Goal: Share content: Share content

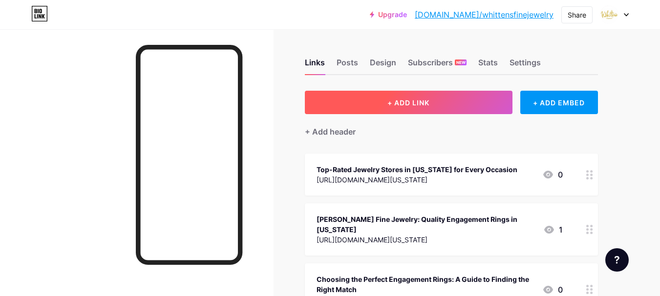
click at [419, 98] on button "+ ADD LINK" at bounding box center [409, 102] width 208 height 23
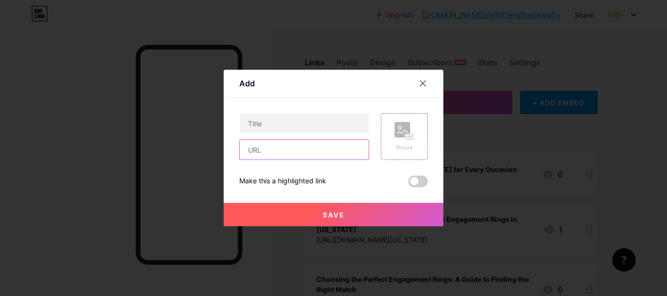
click at [277, 157] on input "text" at bounding box center [304, 150] width 129 height 20
paste input "[URL][DOMAIN_NAME][US_STATE][PERSON_NAME]"
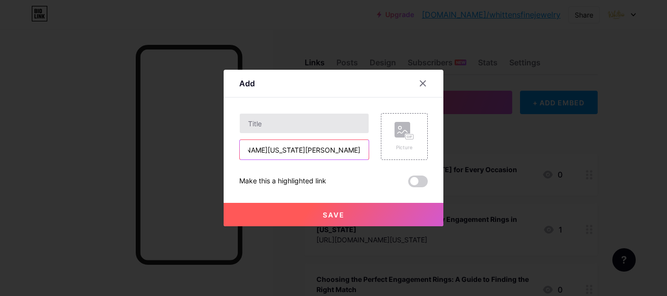
type input "[URL][DOMAIN_NAME][US_STATE][PERSON_NAME]"
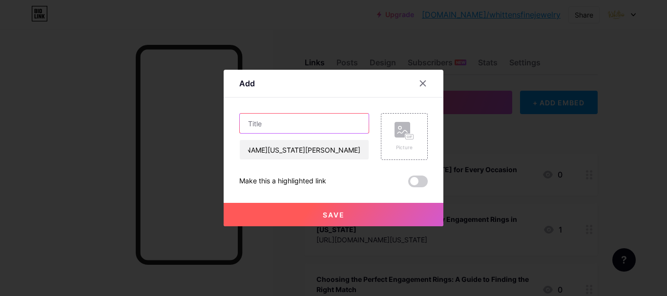
click at [279, 115] on input "text" at bounding box center [304, 124] width 129 height 20
click at [307, 120] on input "text" at bounding box center [304, 124] width 129 height 20
paste input "Quick & Secure Jewelry Loans In [US_STATE] - [PERSON_NAME] Fine Jewelry"
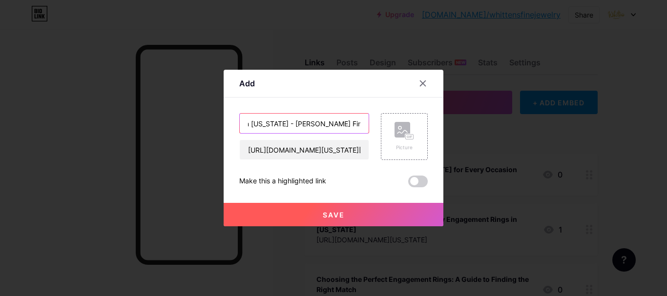
type input "Quick & Secure Jewelry Loans In [US_STATE] - [PERSON_NAME] Fine Jewelry"
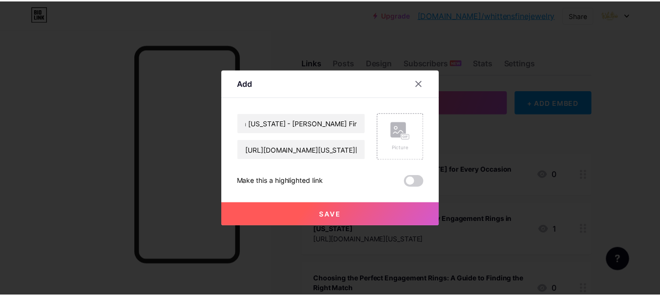
scroll to position [0, 0]
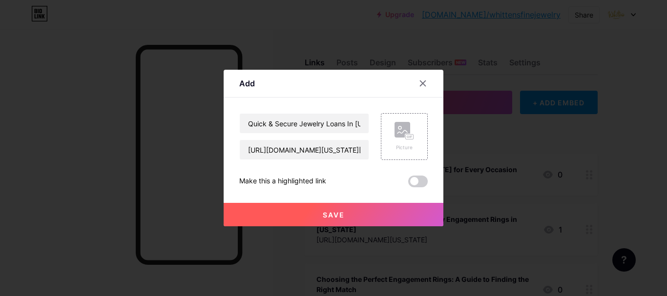
click at [321, 220] on button "Save" at bounding box center [334, 214] width 220 height 23
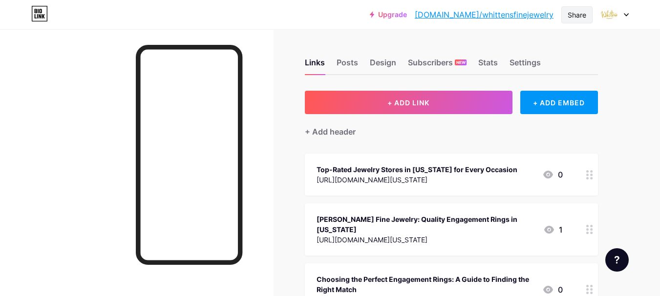
click at [580, 14] on div "Share" at bounding box center [576, 15] width 19 height 10
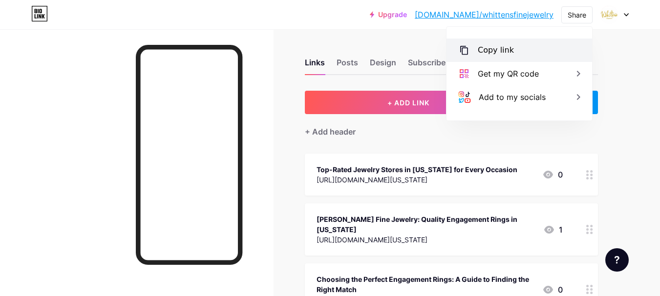
click at [499, 49] on div "Copy link" at bounding box center [496, 50] width 36 height 12
